Goal: Transaction & Acquisition: Register for event/course

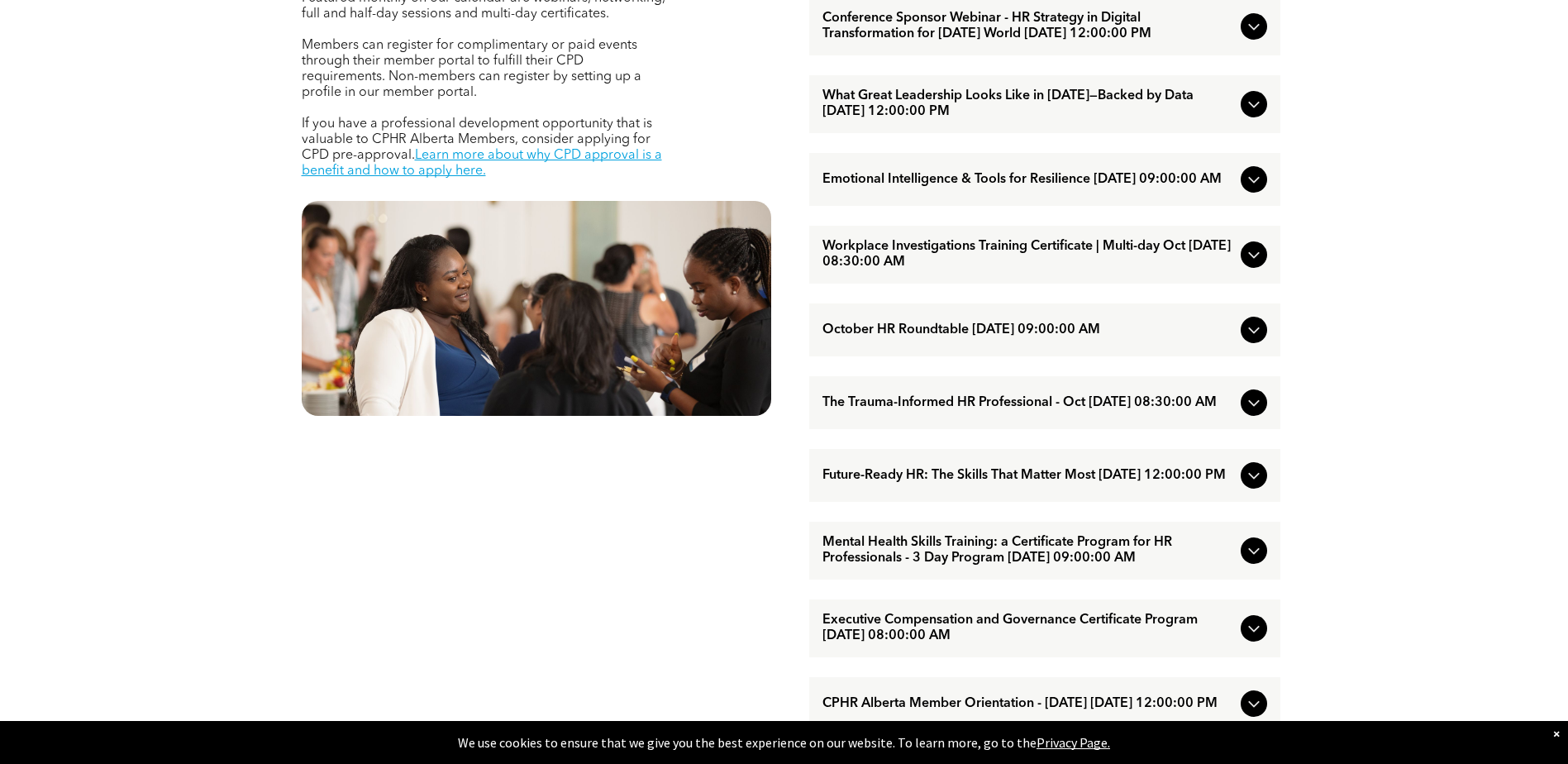
scroll to position [827, 0]
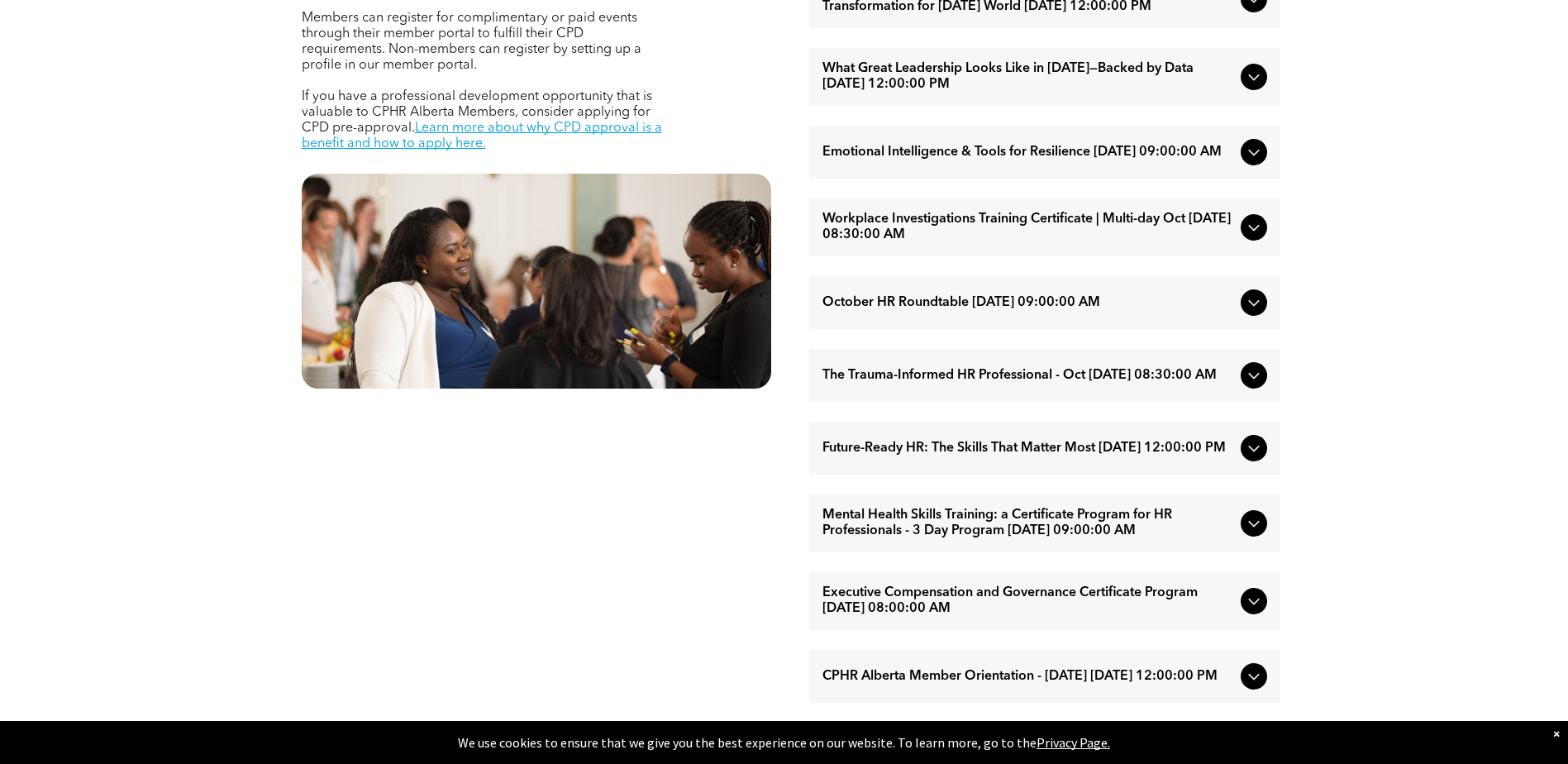
click at [1254, 232] on icon at bounding box center [1253, 228] width 11 height 7
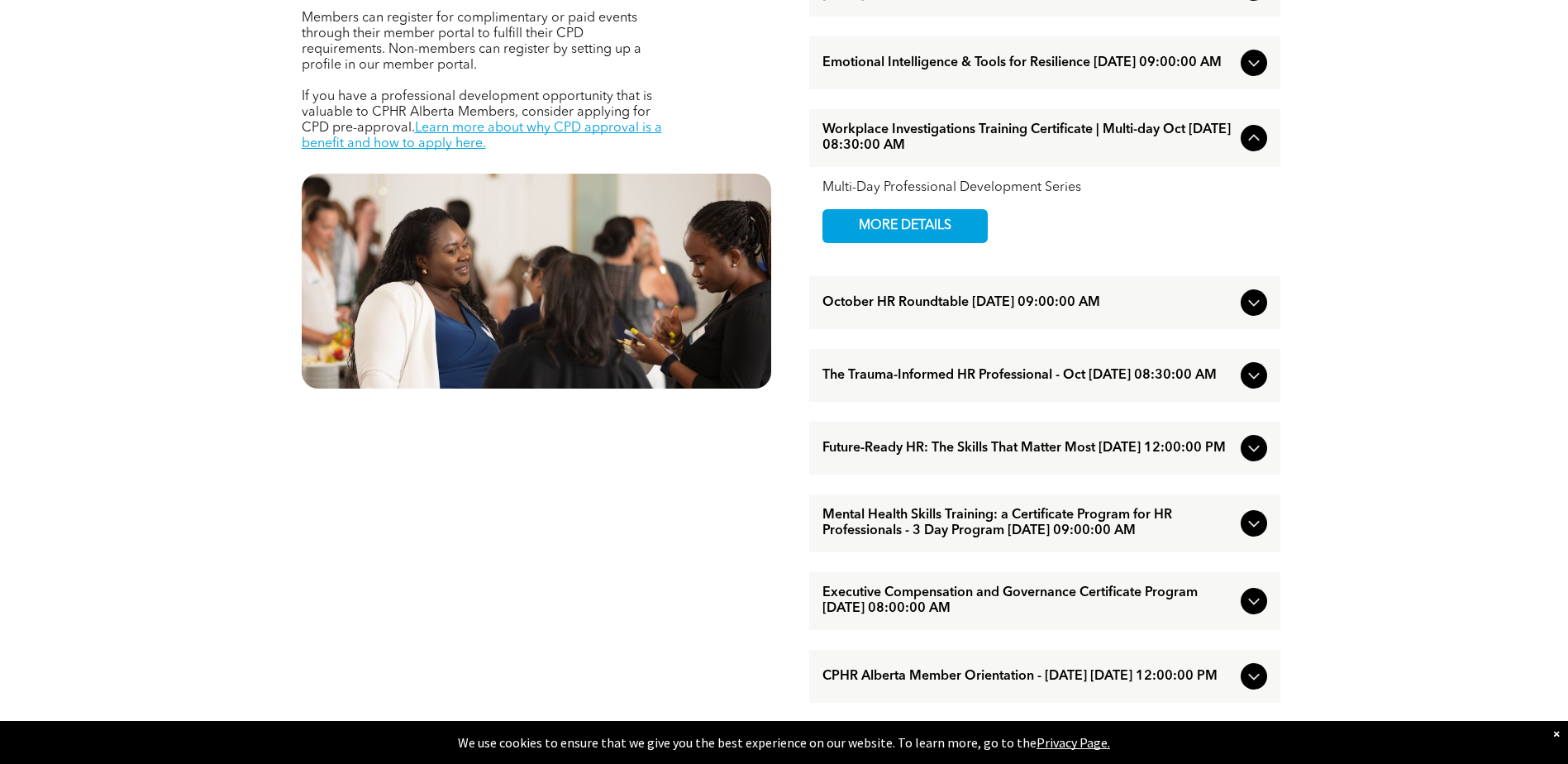
click at [1268, 159] on div "Workplace Investigations Training Certificate | Multi-day Oct [DATE] 08:30:00 AM" at bounding box center [1044, 138] width 471 height 58
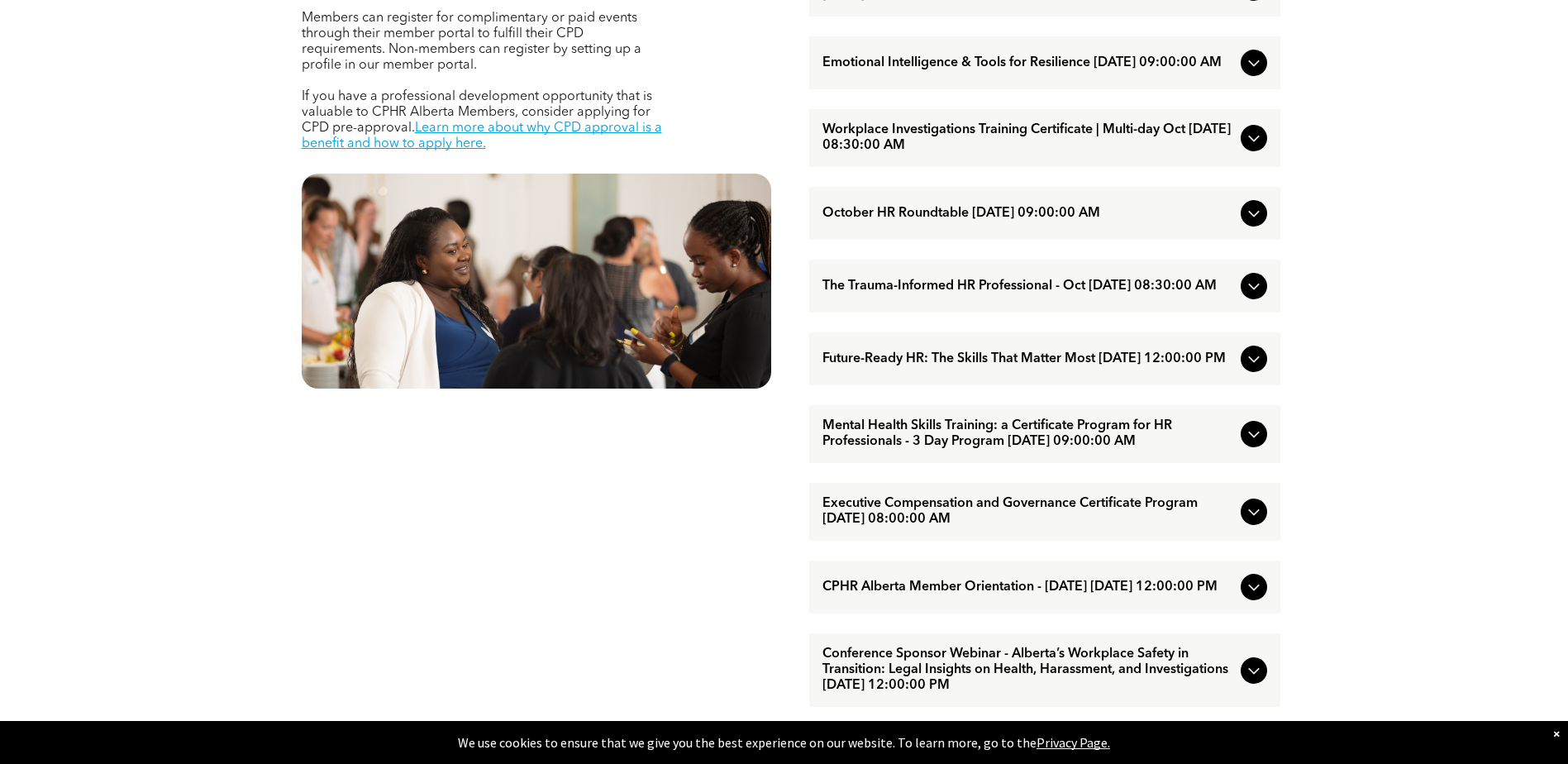
click at [1251, 296] on icon at bounding box center [1254, 286] width 20 height 20
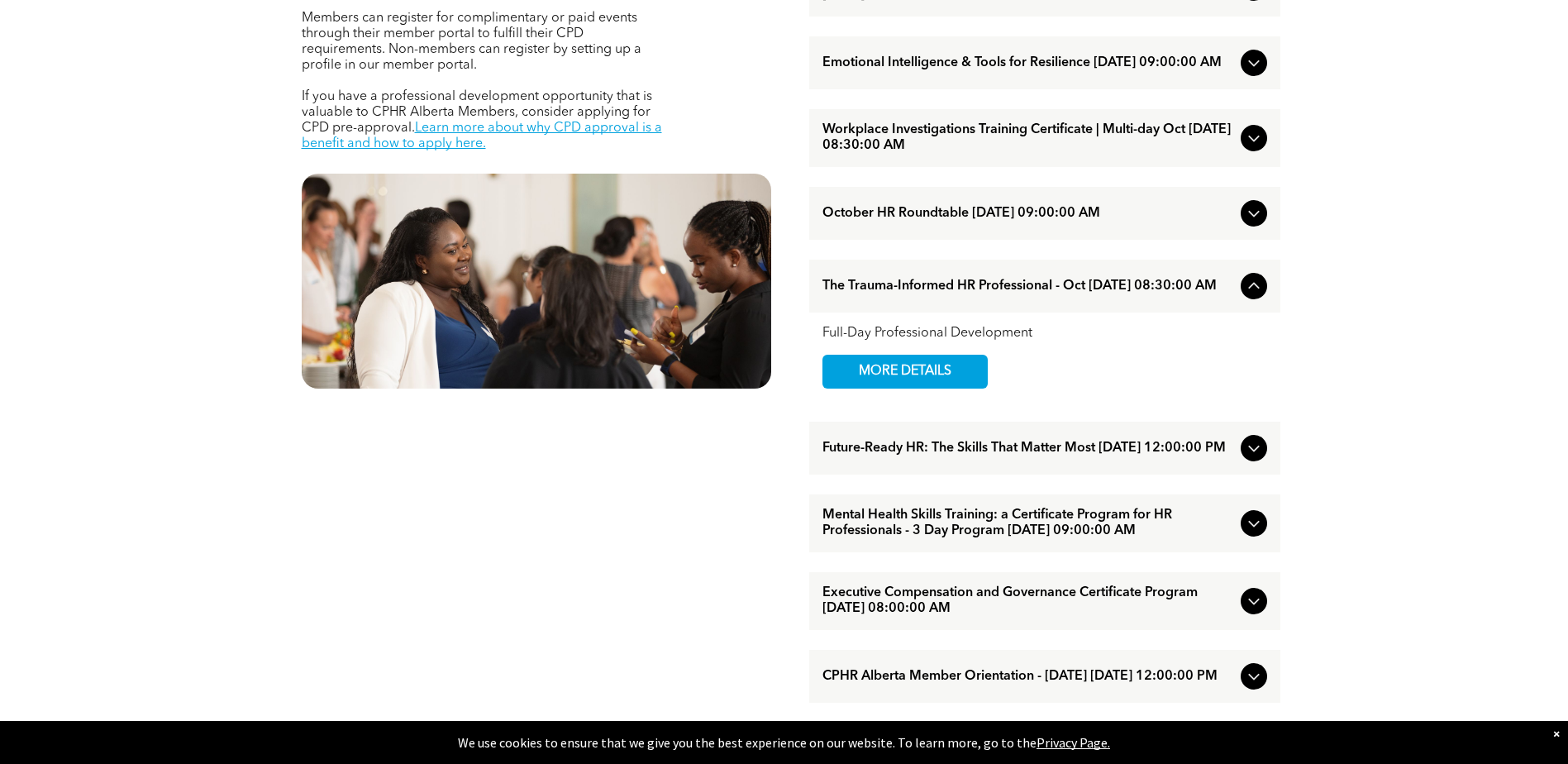
click at [1399, 352] on div "EVENTS Professional Development & Networking Offerings CPHR Alberta offers a wi…" at bounding box center [784, 564] width 1568 height 1638
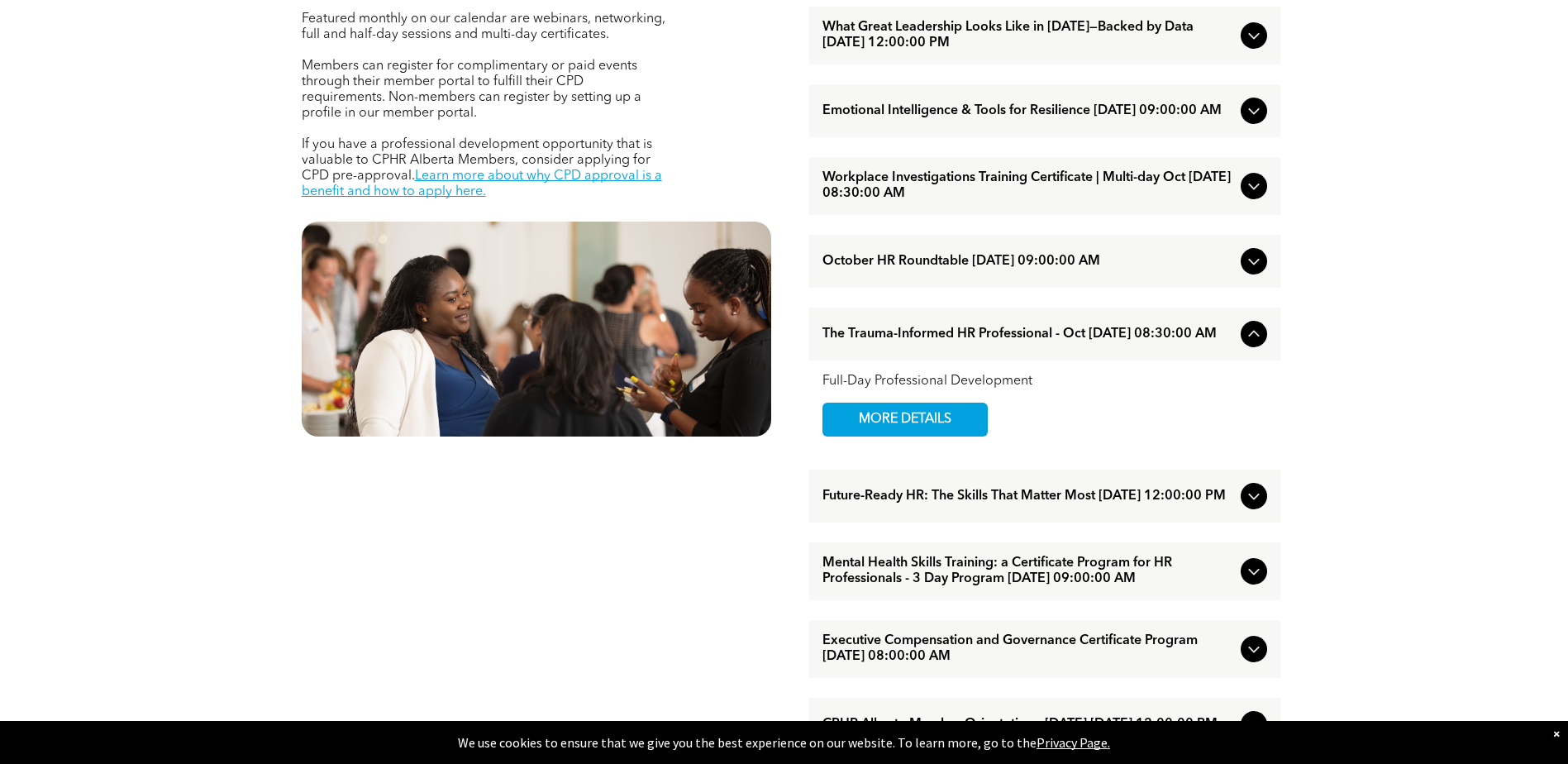
scroll to position [661, 0]
